Goal: Register for event/course

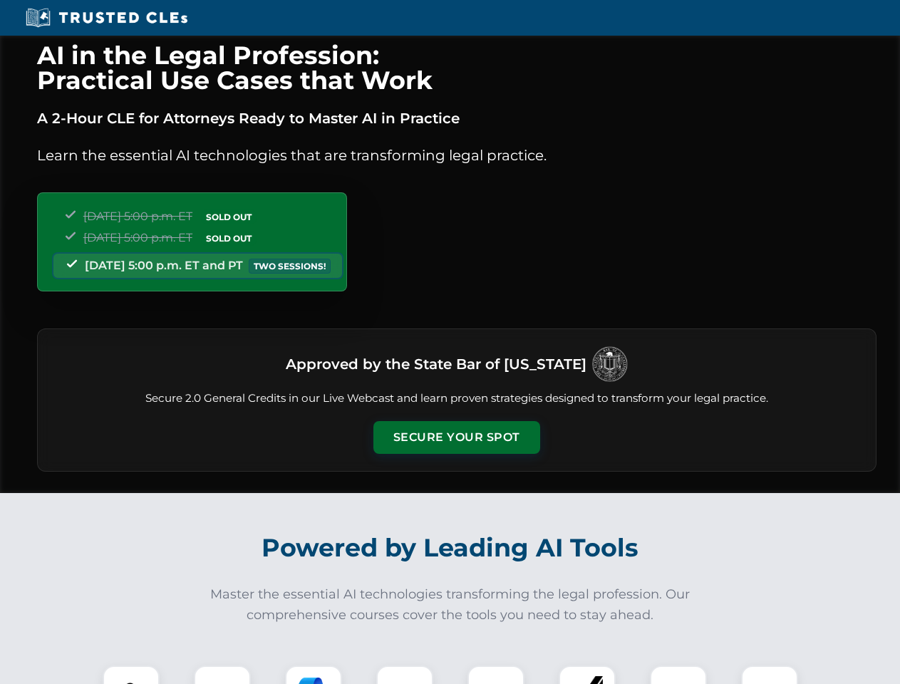
click at [456, 438] on button "Secure Your Spot" at bounding box center [457, 437] width 167 height 33
click at [131, 675] on img at bounding box center [130, 694] width 41 height 41
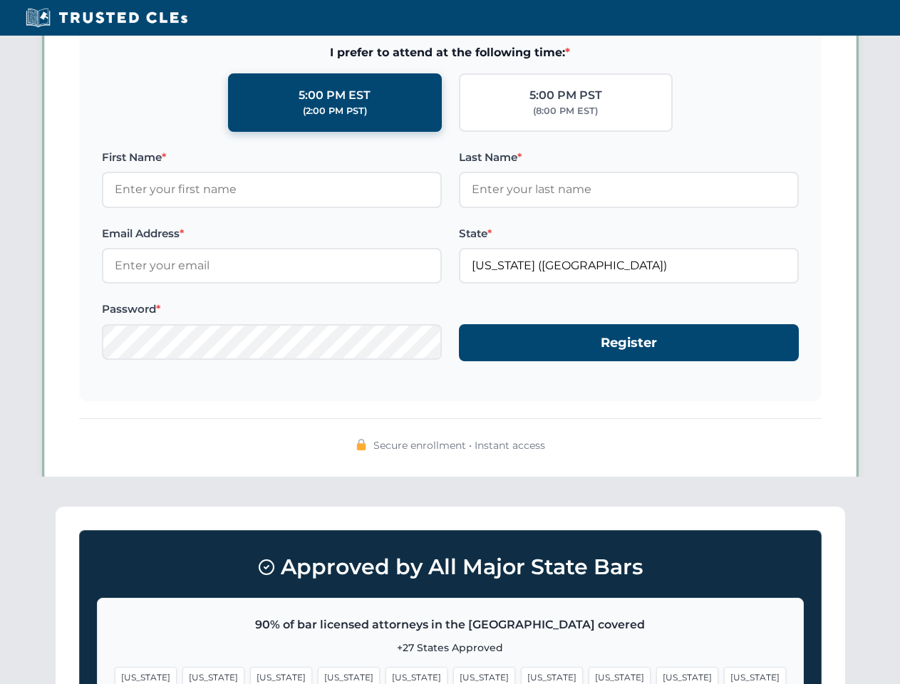
click at [521, 675] on span "[US_STATE]" at bounding box center [552, 677] width 62 height 21
click at [657, 675] on span "[US_STATE]" at bounding box center [688, 677] width 62 height 21
